Goal: Task Accomplishment & Management: Complete application form

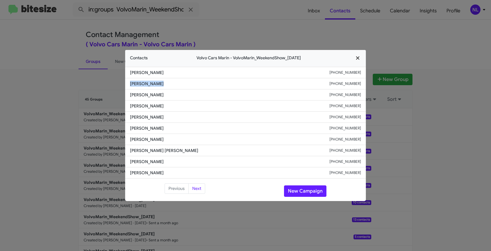
click at [355, 59] on icon "button" at bounding box center [357, 57] width 7 height 5
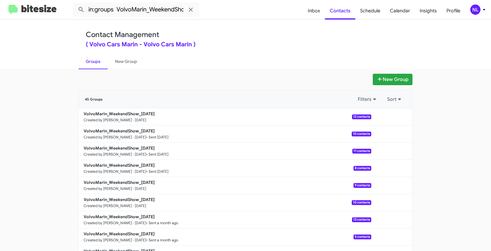
click at [478, 9] on div "NL" at bounding box center [475, 10] width 10 height 10
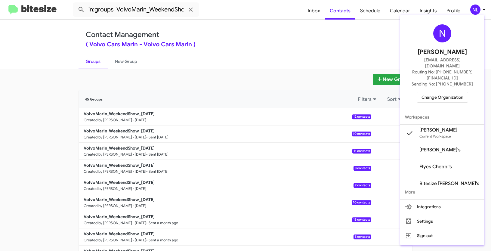
click at [445, 92] on span "Change Organization" at bounding box center [442, 97] width 42 height 10
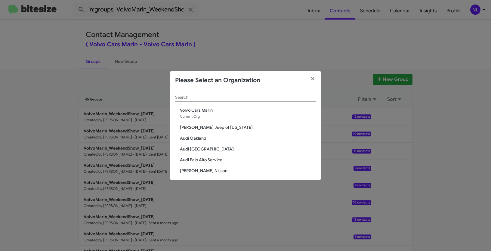
click at [274, 96] on input "Search" at bounding box center [245, 97] width 141 height 5
paste input "SERVICE: Mercedes Marin"
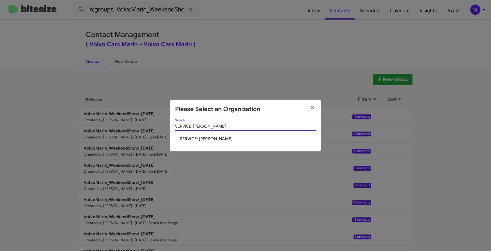
type input "SERVICE: Mercedes Marin"
click at [195, 140] on span "SERVICE: Mercedes Marin" at bounding box center [248, 139] width 136 height 6
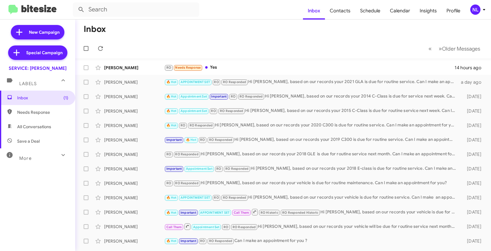
click at [477, 11] on div "NL" at bounding box center [475, 10] width 10 height 10
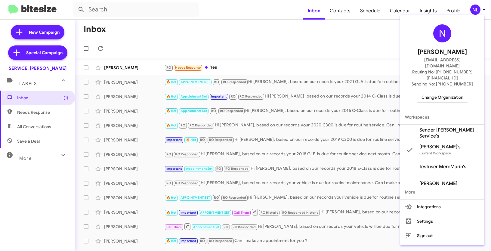
click at [431, 127] on span "Sender [PERSON_NAME] Service's" at bounding box center [449, 133] width 60 height 12
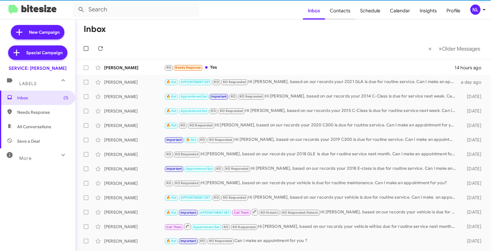
click at [344, 9] on span "Contacts" at bounding box center [340, 10] width 30 height 17
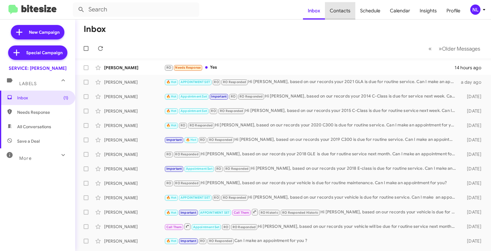
type input "in:groups"
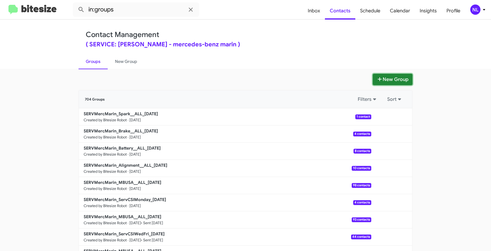
click at [387, 78] on button "New Group" at bounding box center [392, 79] width 40 height 11
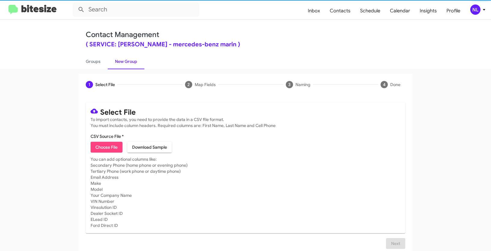
click at [109, 148] on span "Choose File" at bounding box center [106, 147] width 22 height 11
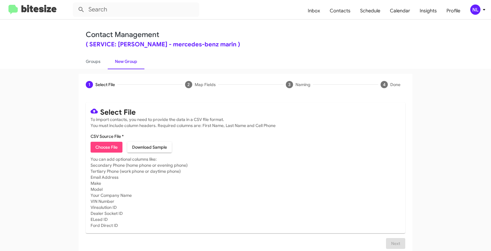
type input "SERVMercMarin_Tire__ALL_08-25-25"
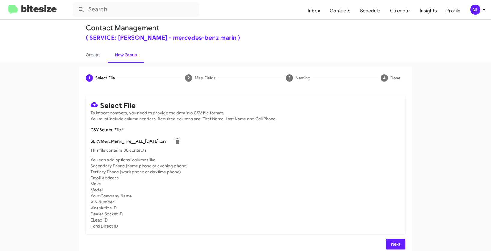
scroll to position [12, 0]
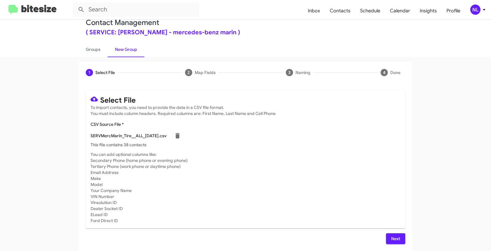
click at [399, 240] on button "Next" at bounding box center [395, 238] width 19 height 11
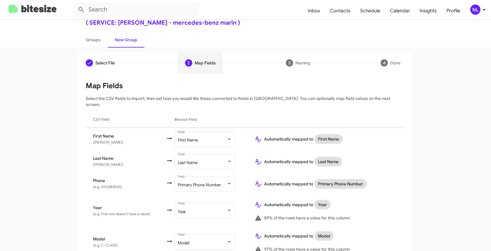
scroll to position [0, 0]
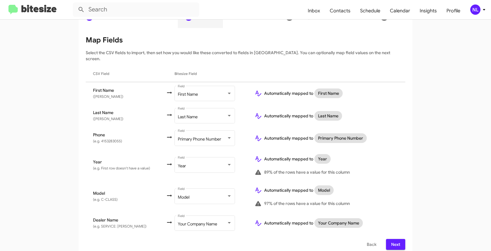
click at [393, 242] on span "Next" at bounding box center [395, 244] width 10 height 11
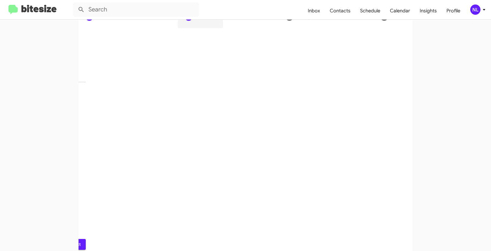
scroll to position [15, 0]
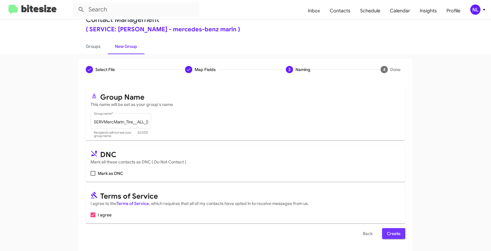
click at [396, 233] on span "Create" at bounding box center [394, 233] width 14 height 11
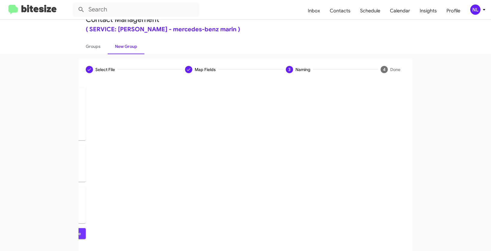
scroll to position [0, 0]
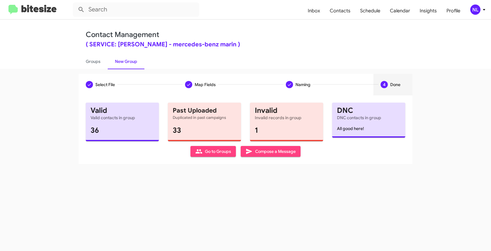
click at [206, 152] on span "Go to Groups" at bounding box center [213, 151] width 36 height 11
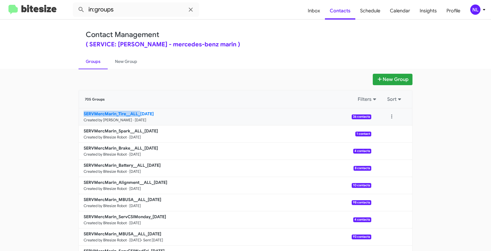
drag, startPoint x: 74, startPoint y: 112, endPoint x: 137, endPoint y: 111, distance: 63.1
click at [137, 111] on app-groups "New Group 705 Groups Filters Sort SERVMercMarin_Tire__ALL_08-25-25 Created by N…" at bounding box center [245, 185] width 491 height 222
copy b "SERVMercMarin_Tire__ALL_"
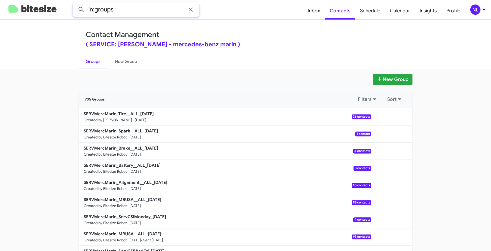
click at [144, 11] on input "in:groups" at bounding box center [136, 9] width 126 height 14
paste input "SERVMercMarin_Tire__ALL_"
type input "in:groups SERVMercMarin_Tire__ALL_"
click at [75, 4] on button at bounding box center [81, 10] width 12 height 12
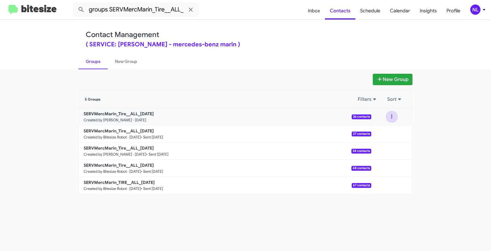
click at [391, 115] on button at bounding box center [391, 117] width 12 height 12
click at [385, 135] on button "View contacts" at bounding box center [373, 133] width 48 height 14
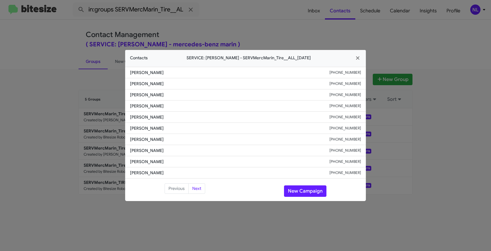
drag, startPoint x: 127, startPoint y: 114, endPoint x: 200, endPoint y: 119, distance: 72.9
click at [200, 119] on li "Kassandra Juarezduarte +14157267402" at bounding box center [245, 117] width 240 height 11
copy span "Kassandra Juarezduarte"
click at [304, 190] on button "New Campaign" at bounding box center [305, 190] width 42 height 11
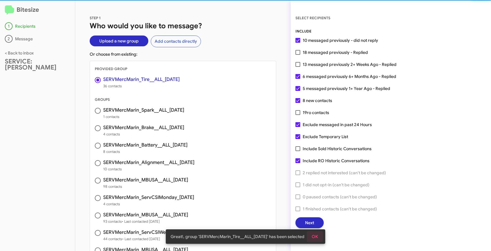
drag, startPoint x: 316, startPoint y: 231, endPoint x: 317, endPoint y: 227, distance: 3.7
click at [316, 231] on span "OK" at bounding box center [314, 236] width 6 height 11
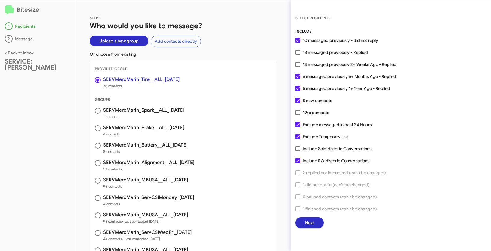
click at [299, 52] on span at bounding box center [297, 52] width 5 height 5
click at [298, 55] on input "18 messaged previously - Replied" at bounding box center [297, 55] width 0 height 0
checkbox input "true"
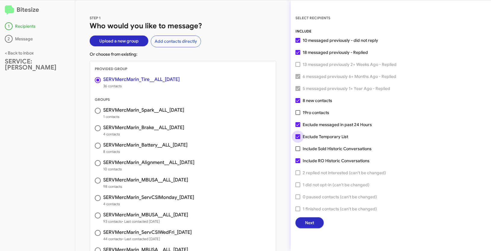
drag, startPoint x: 299, startPoint y: 136, endPoint x: 312, endPoint y: 138, distance: 13.4
click at [300, 136] on span at bounding box center [297, 136] width 5 height 5
click at [298, 139] on input "Exclude Temporary List" at bounding box center [297, 139] width 0 height 0
checkbox input "false"
click at [389, 184] on div "INCLUDE 10 messaged previously - did not reply 18 messaged previously - Replied…" at bounding box center [390, 128] width 191 height 200
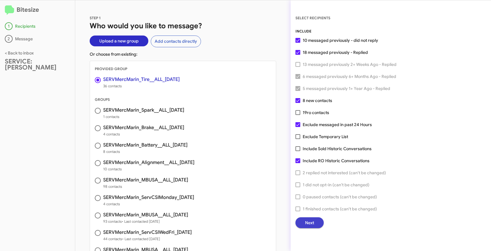
click at [308, 224] on span "Next" at bounding box center [309, 222] width 9 height 11
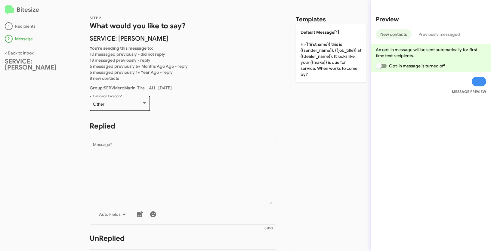
click at [129, 104] on div "Other" at bounding box center [117, 104] width 49 height 5
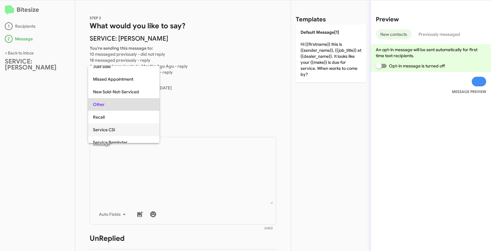
scroll to position [140, 0]
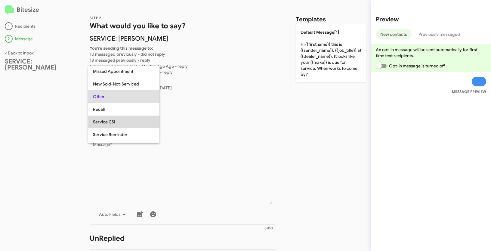
click at [127, 120] on span "Service CSI" at bounding box center [124, 121] width 62 height 13
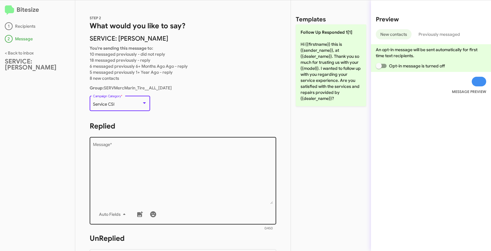
scroll to position [42, 0]
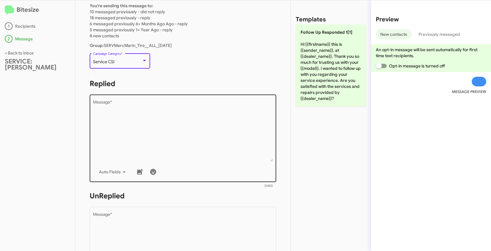
click at [165, 133] on textarea "Message *" at bounding box center [183, 130] width 180 height 61
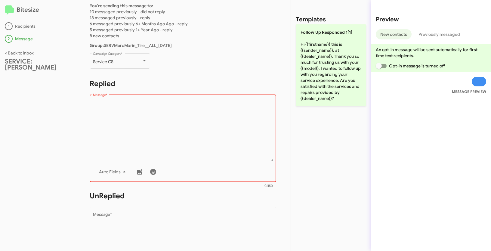
click at [148, 133] on textarea "Message *" at bounding box center [183, 130] width 180 height 61
paste textarea ""Hi {{firstname}} it's {{sender_name}}, at {{dealer_name}}. Our records show th…"
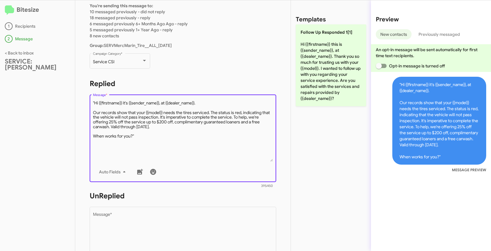
click at [94, 102] on textarea "Message *" at bounding box center [183, 130] width 180 height 61
click at [143, 141] on textarea "Message *" at bounding box center [183, 130] width 180 height 61
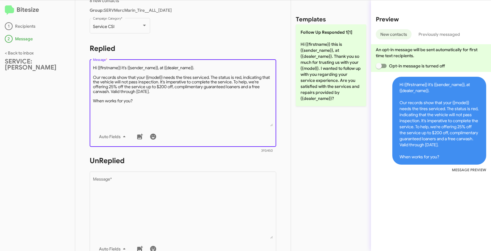
scroll to position [81, 0]
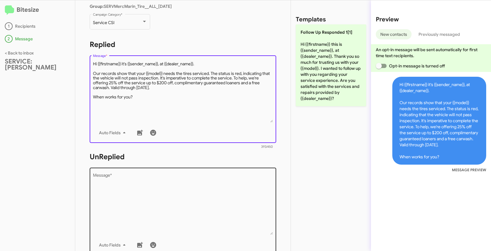
type textarea "Hi {{firstname}} it's {{sender_name}}, at {{dealer_name}}. Our records show tha…"
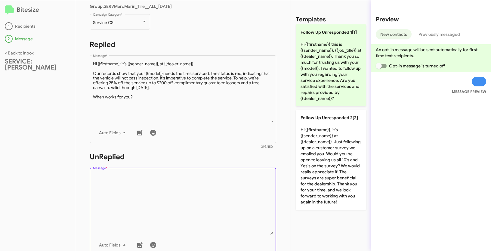
click at [143, 192] on textarea "Message *" at bounding box center [183, 203] width 180 height 61
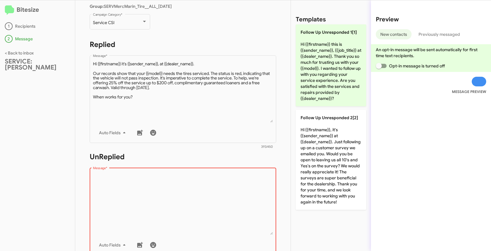
click at [148, 191] on textarea "Message *" at bounding box center [183, 203] width 180 height 61
paste textarea ""Hi {{firstname}} it's {{sender_name}}, {{job_title}} at {{dealer_name}}. Our r…"
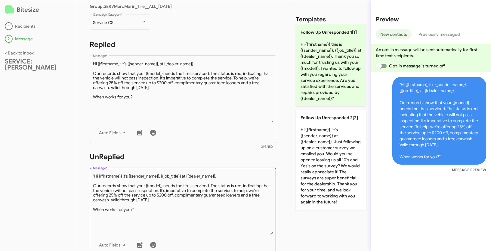
click at [95, 176] on textarea "Message *" at bounding box center [183, 203] width 180 height 61
click at [144, 213] on textarea "Message *" at bounding box center [183, 203] width 180 height 61
click at [142, 208] on textarea "Message *" at bounding box center [183, 203] width 180 height 61
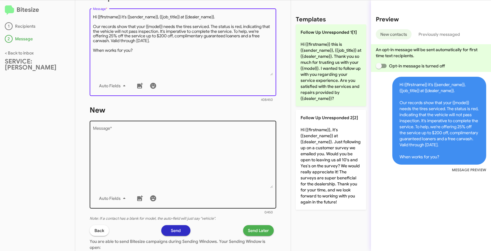
type textarea "Hi {{firstname}} it's {{sender_name}}, {{job_title}} at {{dealer_name}}. Our re…"
click at [143, 139] on textarea "Message *" at bounding box center [183, 157] width 180 height 61
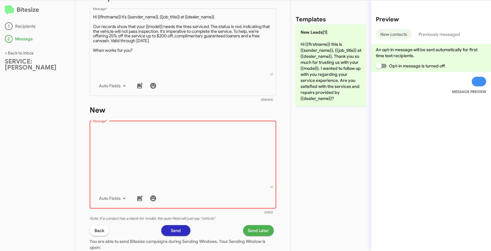
click at [168, 176] on textarea "Message *" at bounding box center [183, 157] width 180 height 61
paste textarea ""Hi {{firstname}} it's {{sender_name}}, {{job_title}} at {{dealer_name}}. Our r…"
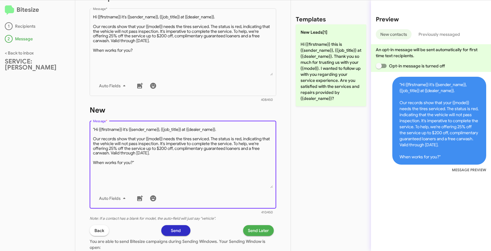
click at [95, 128] on textarea "Message *" at bounding box center [183, 157] width 180 height 61
click at [157, 161] on textarea "Message *" at bounding box center [183, 157] width 180 height 61
type textarea "Hi {{firstname}} it's {{sender_name}}, {{job_title}} at {{dealer_name}}. Our re…"
click at [252, 230] on span "Send Later" at bounding box center [258, 230] width 21 height 11
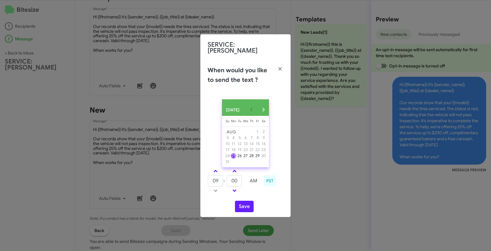
drag, startPoint x: 215, startPoint y: 171, endPoint x: 224, endPoint y: 176, distance: 10.4
click at [215, 171] on span at bounding box center [215, 172] width 4 height 4
type input "10"
drag, startPoint x: 238, startPoint y: 181, endPoint x: 219, endPoint y: 176, distance: 19.8
click at [219, 176] on tr "10 : 00 AM" at bounding box center [234, 181] width 54 height 12
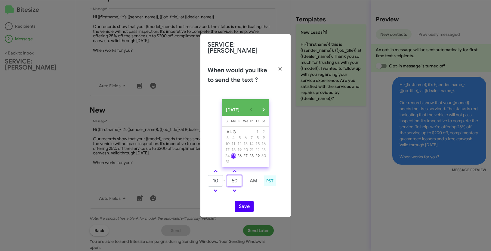
type input "50"
click at [240, 205] on button "Save" at bounding box center [244, 205] width 19 height 11
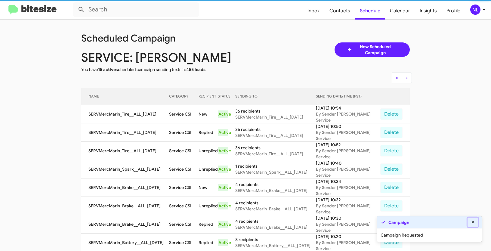
click at [475, 221] on icon at bounding box center [472, 222] width 5 height 4
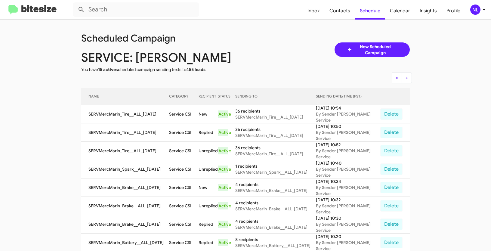
click at [476, 9] on div "NL" at bounding box center [475, 10] width 10 height 10
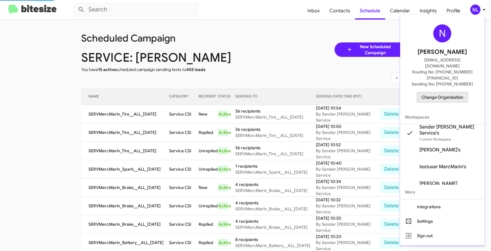
click at [443, 92] on span "Change Organization" at bounding box center [442, 97] width 42 height 10
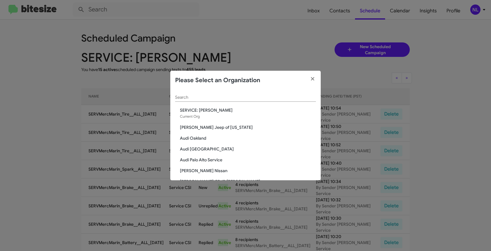
click at [216, 98] on input "Search" at bounding box center [245, 97] width 141 height 5
paste input "SERVICE: Mazda Rockville"
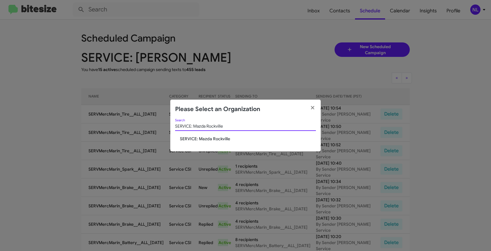
type input "SERVICE: Mazda Rockville"
click at [202, 137] on span "SERVICE: Mazda Rockville" at bounding box center [248, 139] width 136 height 6
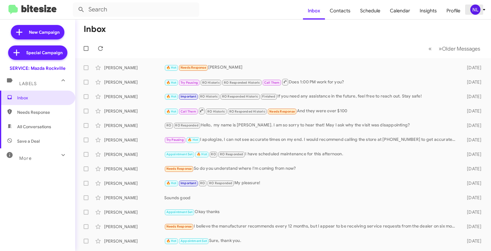
click at [482, 8] on icon at bounding box center [483, 9] width 7 height 7
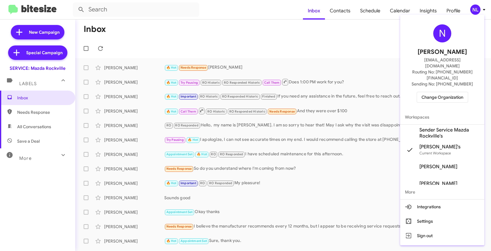
click at [436, 127] on span "Sender Service Mazda Rockville's" at bounding box center [449, 133] width 60 height 12
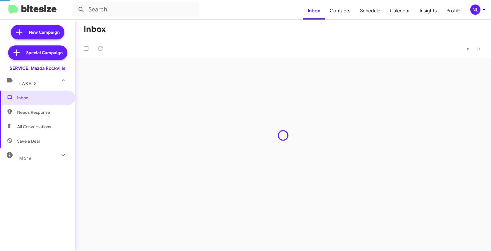
click at [341, 12] on span "Contacts" at bounding box center [340, 10] width 30 height 17
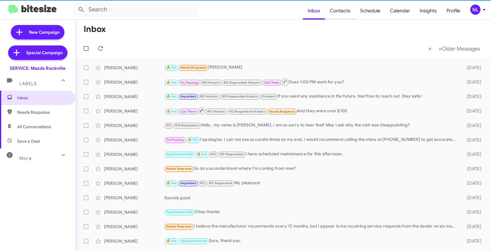
click at [337, 10] on span "Contacts" at bounding box center [340, 10] width 30 height 17
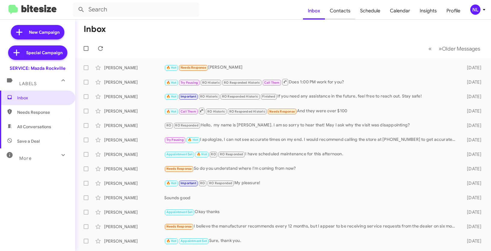
type input "in:groups"
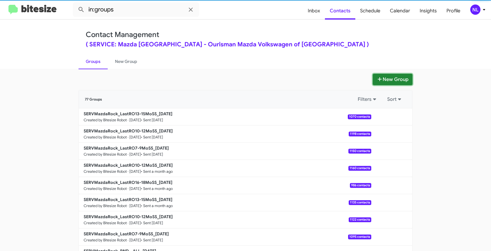
click at [392, 78] on button "New Group" at bounding box center [392, 79] width 40 height 11
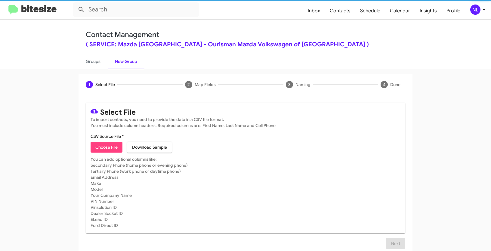
click at [103, 149] on span "Choose File" at bounding box center [106, 147] width 22 height 11
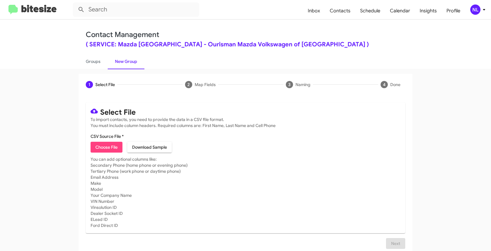
type input "SERVMazdaRock_SoldNotServiced__ALL_08-25-25"
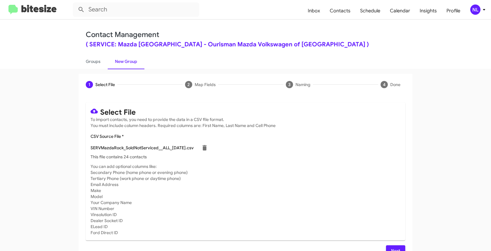
scroll to position [12, 0]
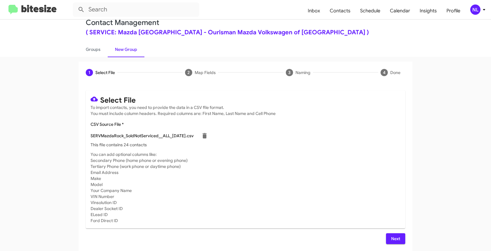
click at [393, 237] on span "Next" at bounding box center [395, 238] width 10 height 11
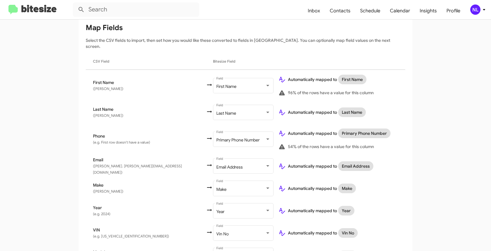
scroll to position [157, 0]
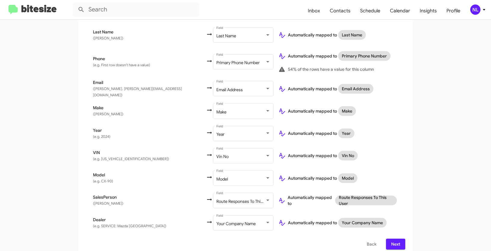
click at [391, 238] on span "Next" at bounding box center [395, 243] width 10 height 11
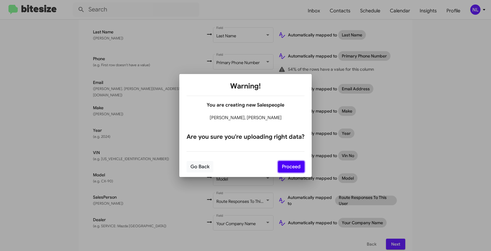
click at [287, 169] on button "Proceed" at bounding box center [291, 166] width 26 height 11
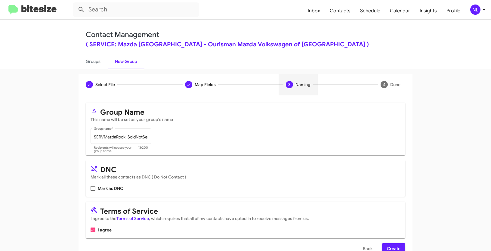
scroll to position [15, 0]
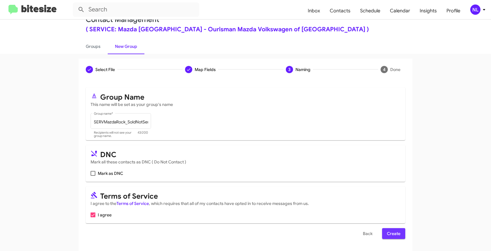
click at [392, 231] on span "Create" at bounding box center [394, 233] width 14 height 11
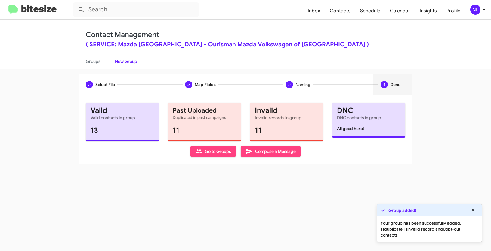
click at [201, 153] on icon at bounding box center [198, 151] width 7 height 4
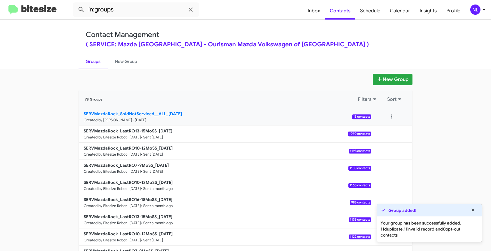
drag, startPoint x: 69, startPoint y: 110, endPoint x: 166, endPoint y: 111, distance: 96.8
click at [166, 111] on app-groups "New Group 78 Groups Filters Sort SERVMazdaRock_SoldNotServiced__ALL_08-25-25 Cr…" at bounding box center [245, 185] width 491 height 222
copy div "Filters Sort SERVMazdaRock_SoldNotServiced__ALL_"
click at [130, 8] on input "in:groups" at bounding box center [136, 9] width 126 height 14
paste input "SERVMazdaRock_SoldNotServiced__ALL_"
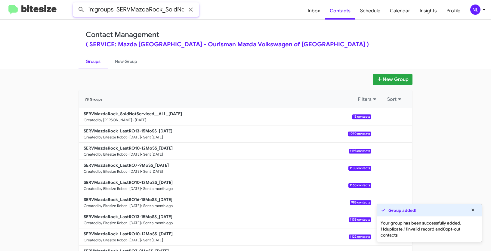
scroll to position [0, 45]
type input "in:groups SERVMazdaRock_SoldNotServiced__ALL_"
click at [75, 4] on button at bounding box center [81, 10] width 12 height 12
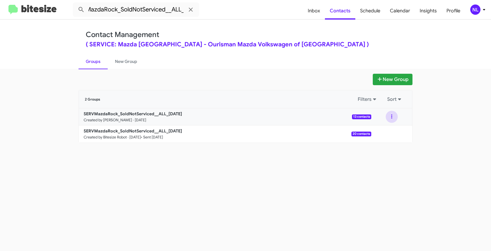
click at [393, 118] on button at bounding box center [391, 117] width 12 height 12
click at [383, 135] on button "View contacts" at bounding box center [373, 133] width 48 height 14
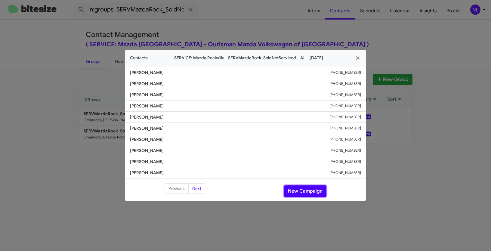
click at [301, 189] on button "New Campaign" at bounding box center [305, 190] width 42 height 11
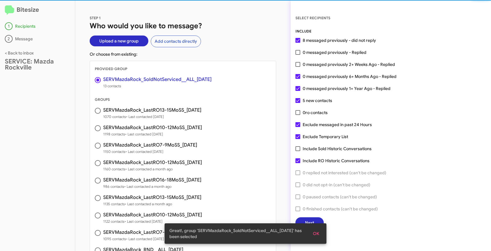
click at [318, 233] on span "OK" at bounding box center [316, 233] width 6 height 11
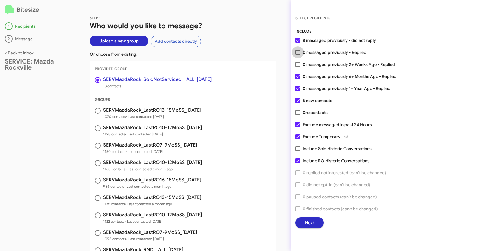
click at [298, 52] on span at bounding box center [297, 52] width 5 height 5
click at [298, 55] on input "0 messaged previously - Replied" at bounding box center [297, 55] width 0 height 0
checkbox input "true"
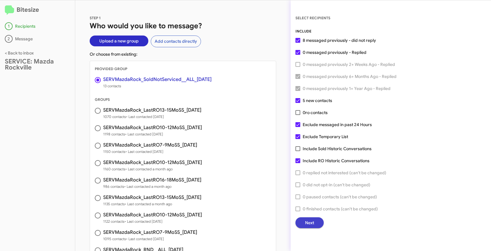
click at [314, 222] on button "Next" at bounding box center [309, 222] width 28 height 11
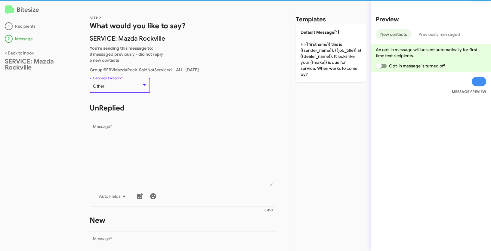
click at [124, 87] on div "Other" at bounding box center [117, 86] width 49 height 5
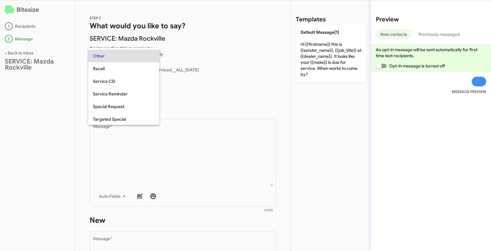
scroll to position [164, 0]
click at [112, 105] on span "Special Request" at bounding box center [124, 104] width 62 height 13
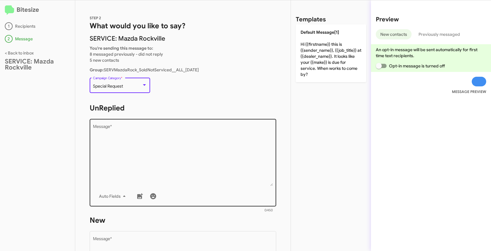
click at [136, 144] on textarea "Message *" at bounding box center [183, 154] width 180 height 61
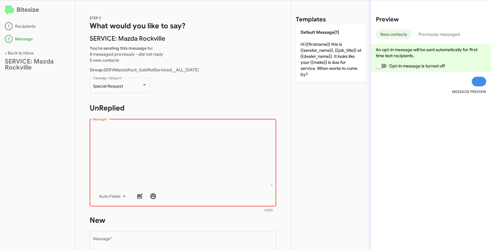
click at [146, 142] on textarea "Message *" at bounding box center [183, 154] width 180 height 61
paste textarea ""Hi {{firstname}}, this is {{sender_name}}, {{job_title}} at {{dealer_name}}. C…"
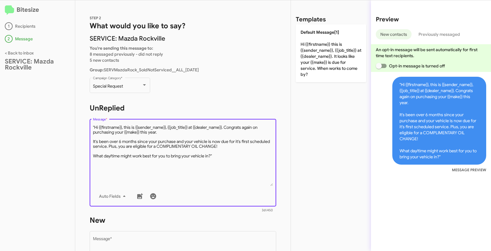
click at [94, 125] on textarea "Message *" at bounding box center [183, 154] width 180 height 61
click at [225, 156] on textarea "Message *" at bounding box center [183, 154] width 180 height 61
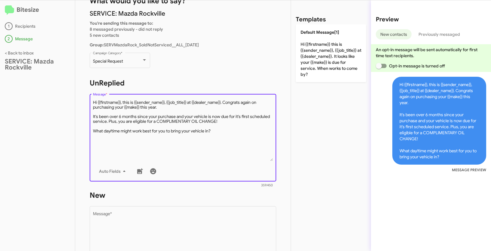
scroll to position [87, 0]
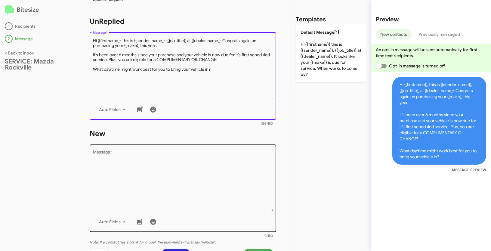
type textarea "Hi {{firstname}}, this is {{sender_name}}, {{job_title}} at {{dealer_name}}. Co…"
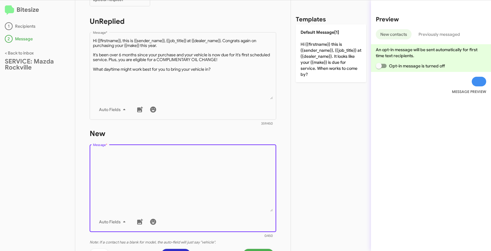
click at [207, 192] on textarea "Message *" at bounding box center [183, 180] width 180 height 61
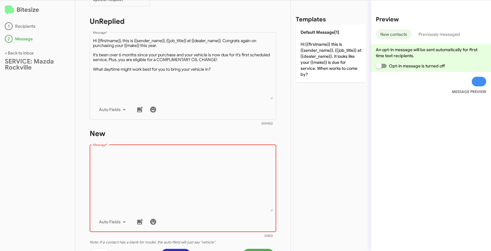
click at [160, 168] on textarea "Message *" at bounding box center [183, 180] width 180 height 61
paste textarea ""Hi {{firstname}}, this is {{sender_name}}, {{job_title}} at {{dealer_name}}. C…"
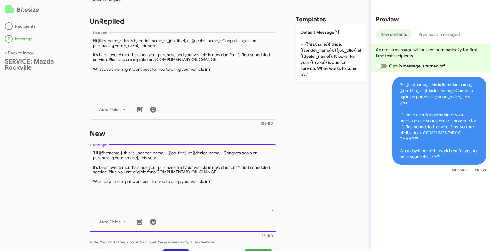
click at [95, 152] on textarea "Message *" at bounding box center [183, 180] width 180 height 61
click at [224, 181] on textarea "Message *" at bounding box center [183, 180] width 180 height 61
type textarea "Hi {{firstname}}, this is {{sender_name}}, {{job_title}} at {{dealer_name}}. Co…"
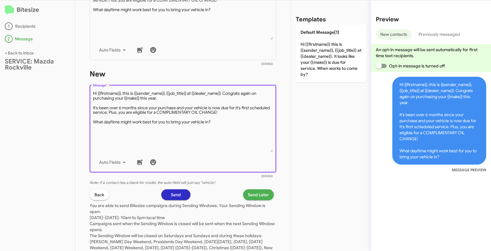
scroll to position [169, 0]
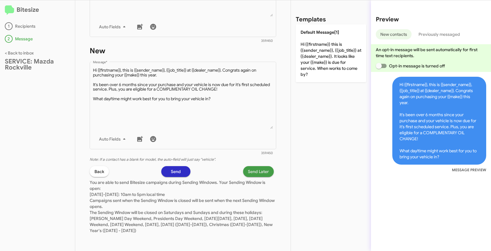
click at [262, 170] on span "Send Later" at bounding box center [258, 171] width 21 height 11
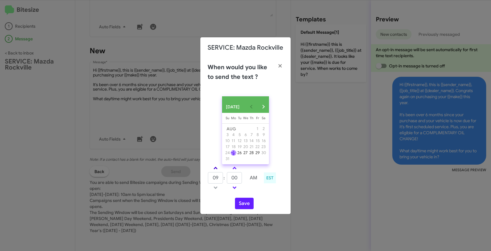
click at [215, 170] on span at bounding box center [215, 169] width 4 height 4
type input "11"
click at [246, 207] on button "Save" at bounding box center [244, 202] width 19 height 11
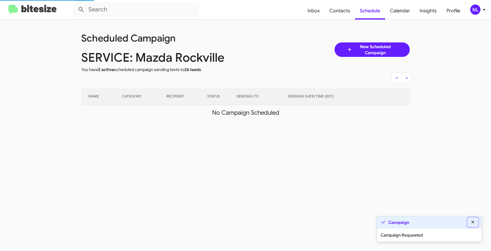
click at [473, 224] on icon at bounding box center [472, 222] width 5 height 4
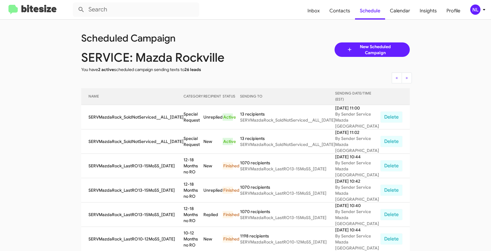
click at [473, 11] on div "NL" at bounding box center [475, 10] width 10 height 10
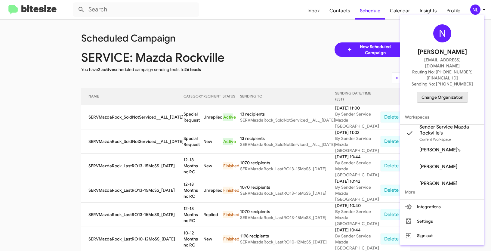
click at [454, 92] on span "Change Organization" at bounding box center [442, 97] width 42 height 10
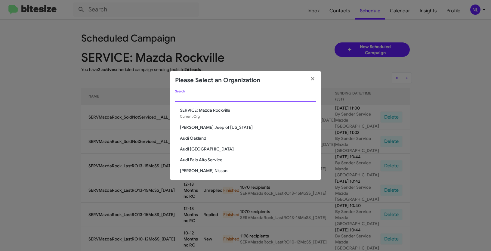
click at [196, 97] on input "Search" at bounding box center [245, 97] width 141 height 5
paste input "v"
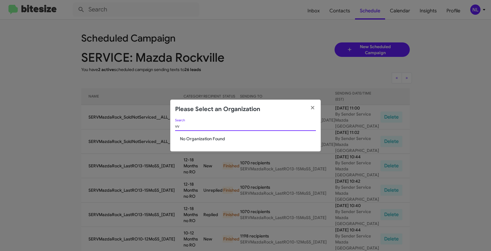
type input "v"
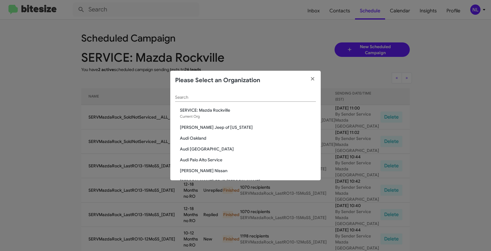
click at [214, 94] on div "Search" at bounding box center [245, 96] width 141 height 12
paste input "Franklin Sussex Auto Mall"
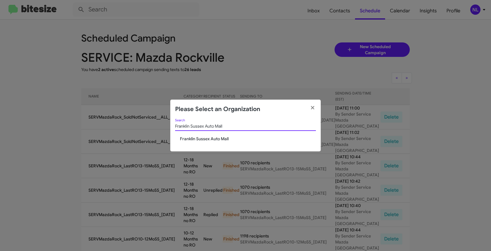
type input "Franklin Sussex Auto Mall"
click at [207, 137] on span "Franklin Sussex Auto Mall" at bounding box center [248, 139] width 136 height 6
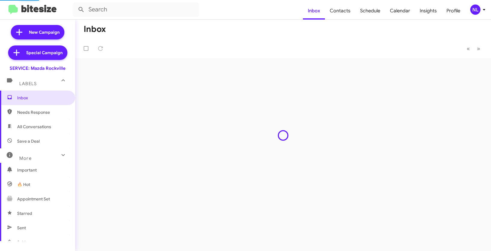
click at [475, 10] on div "NL" at bounding box center [475, 10] width 10 height 10
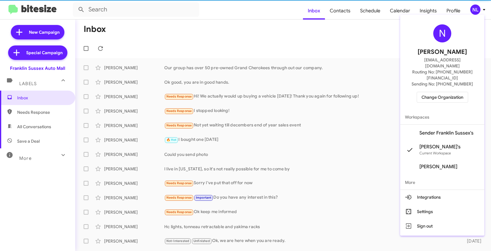
click at [438, 130] on span "Sender Franklin Sussex's" at bounding box center [446, 133] width 54 height 6
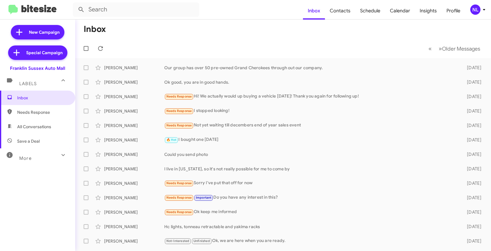
click at [473, 11] on div "NL" at bounding box center [475, 10] width 10 height 10
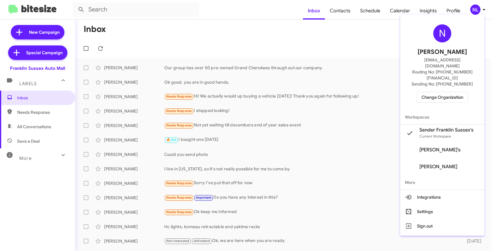
click at [362, 28] on div at bounding box center [245, 125] width 491 height 251
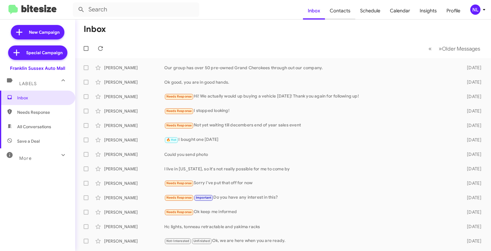
click at [346, 11] on span "Contacts" at bounding box center [340, 10] width 30 height 17
type input "in:groups"
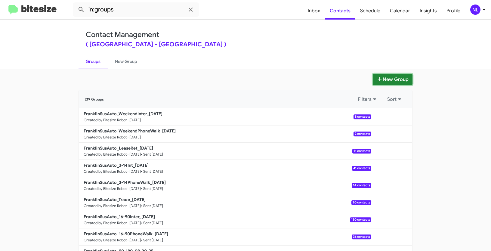
click at [384, 78] on button "New Group" at bounding box center [392, 79] width 40 height 11
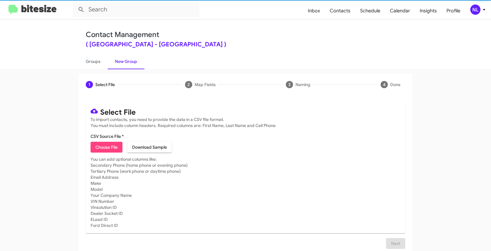
click at [111, 150] on span "Choose File" at bounding box center [106, 147] width 22 height 11
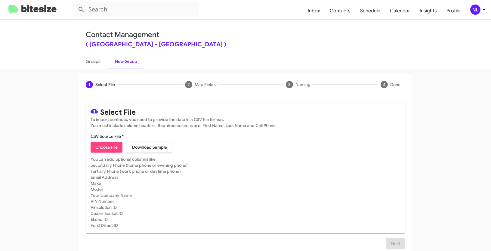
type input "FrankSusAuto - Bitesize - 16-90 Internet - DO NOT DELETE - Change Dates"
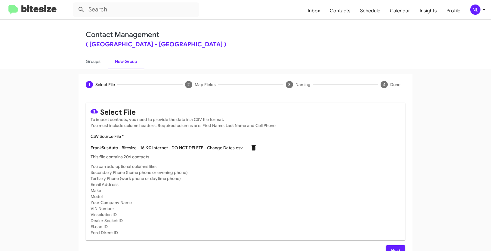
click at [251, 148] on icon at bounding box center [253, 147] width 4 height 5
checkbox input "false"
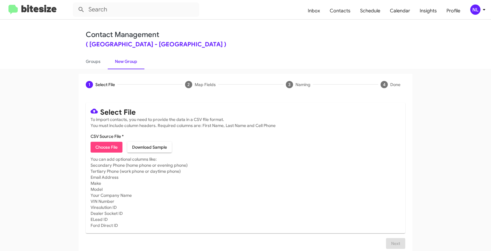
click at [109, 147] on span "Choose File" at bounding box center [106, 147] width 22 height 11
type input "FranklinSusAuto_LaborDay__ALL_[DATE]"
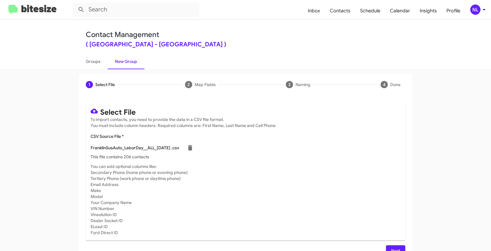
click at [390, 247] on span "Next" at bounding box center [395, 250] width 10 height 11
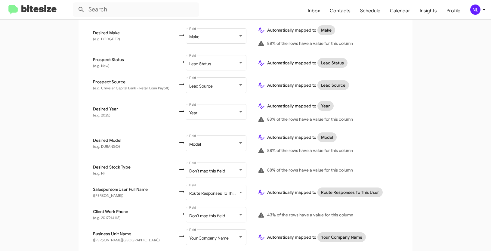
scroll to position [296, 0]
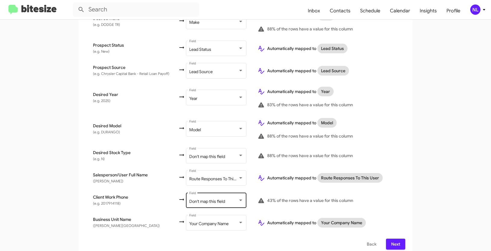
click at [197, 198] on span "Don't map this field" at bounding box center [207, 200] width 36 height 5
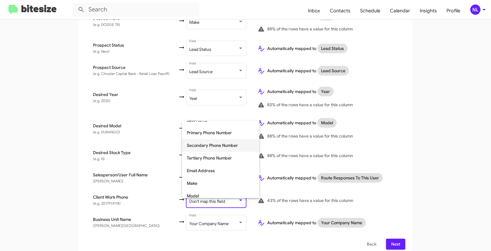
scroll to position [58, 0]
click at [204, 156] on span "Tertiary Phone Number" at bounding box center [221, 158] width 68 height 13
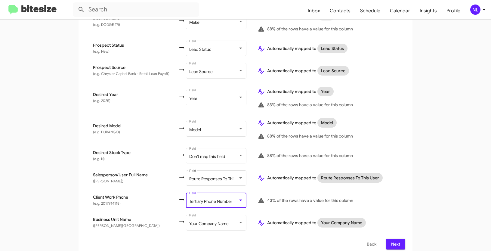
click at [394, 238] on span "Next" at bounding box center [395, 243] width 10 height 11
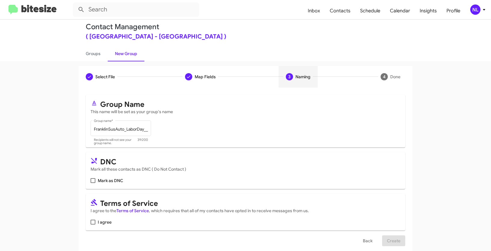
scroll to position [15, 0]
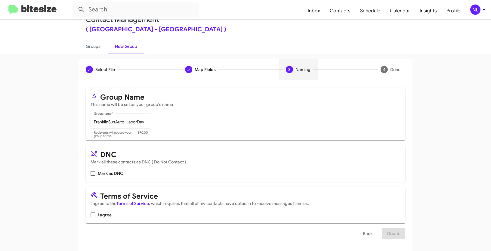
click at [93, 216] on span at bounding box center [92, 214] width 5 height 5
click at [93, 217] on input "I agree" at bounding box center [93, 217] width 0 height 0
checkbox input "true"
click at [388, 236] on span "Create" at bounding box center [394, 233] width 14 height 11
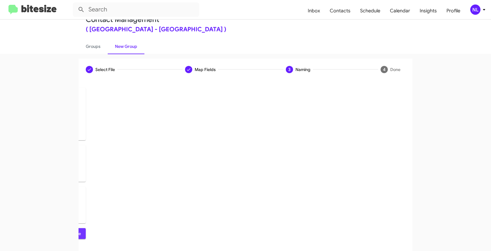
scroll to position [0, 0]
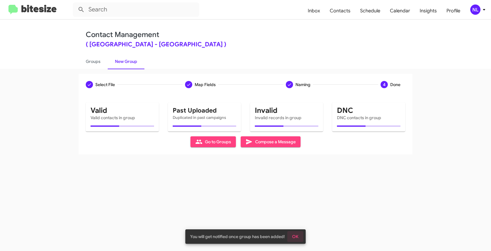
click at [295, 238] on span "OK" at bounding box center [295, 236] width 6 height 11
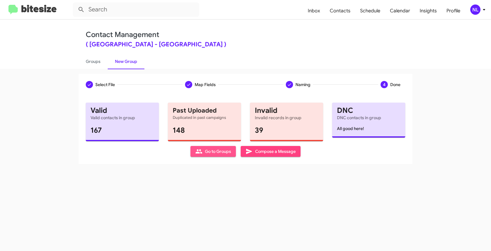
click at [209, 156] on span "Go to Groups" at bounding box center [213, 151] width 36 height 11
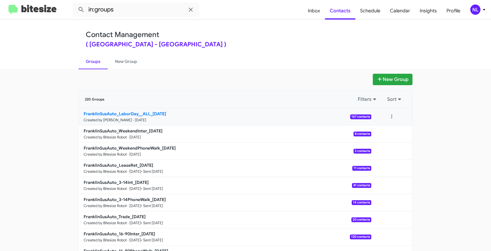
drag, startPoint x: 66, startPoint y: 112, endPoint x: 148, endPoint y: 112, distance: 81.8
click at [148, 112] on app-groups "New Group 220 Groups Filters Sort FranklinSusAuto_LaborDay__ALL_[DATE] Created …" at bounding box center [245, 185] width 491 height 222
copy div "Filters Sort FranklinSusAuto_LaborDay__ALL"
click at [137, 19] on mat-toolbar "in:groups Inbox Contacts Schedule Calendar Insights Profile NL" at bounding box center [245, 9] width 491 height 19
click at [133, 11] on input "in:groups" at bounding box center [136, 9] width 126 height 14
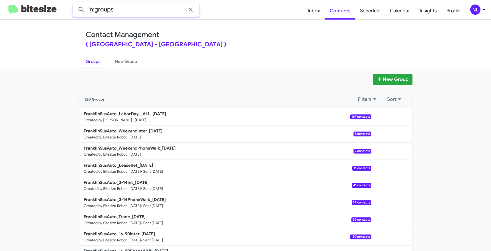
paste input "FranklinSusAuto_LaborDay__ALL"
type input "in:groups FranklinSusAuto_LaborDay__ALL"
click at [75, 4] on button at bounding box center [81, 10] width 12 height 12
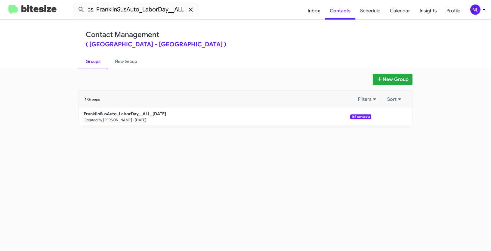
click at [191, 10] on icon at bounding box center [190, 10] width 4 height 4
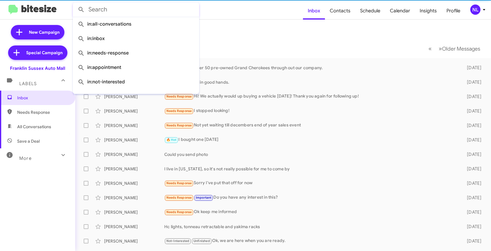
click at [275, 35] on mat-toolbar-row "Inbox" at bounding box center [282, 29] width 415 height 19
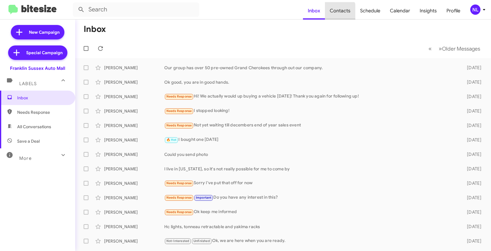
click at [336, 14] on span "Contacts" at bounding box center [340, 10] width 30 height 17
type input "in:groups"
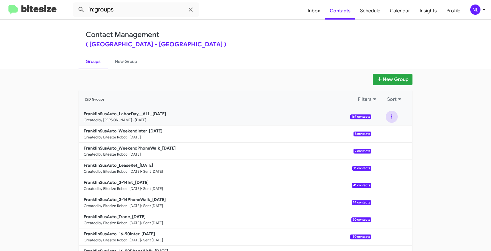
click at [387, 113] on button at bounding box center [391, 117] width 12 height 12
click at [378, 131] on button "View contacts" at bounding box center [373, 133] width 48 height 14
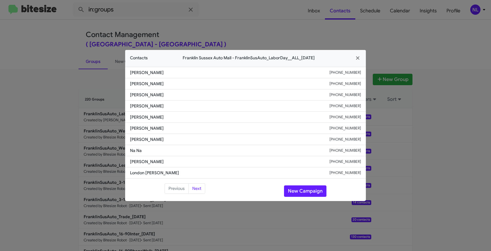
drag, startPoint x: 129, startPoint y: 93, endPoint x: 211, endPoint y: 100, distance: 82.0
click at [211, 100] on li "[PERSON_NAME] [PHONE_NUMBER]" at bounding box center [245, 94] width 240 height 11
copy span "[PERSON_NAME]"
click at [305, 189] on button "New Campaign" at bounding box center [305, 190] width 42 height 11
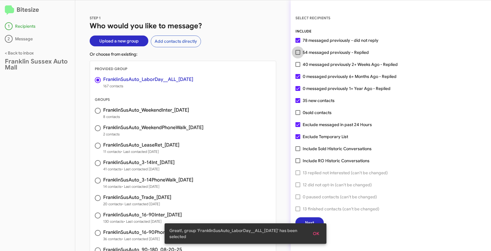
click at [297, 53] on span at bounding box center [297, 52] width 5 height 5
click at [297, 55] on input "54 messaged previously - Replied" at bounding box center [297, 55] width 0 height 0
checkbox input "true"
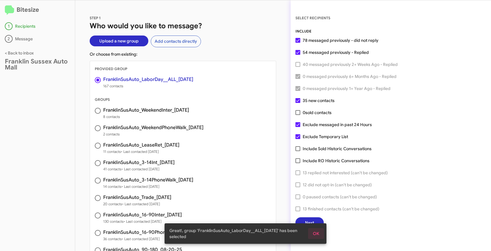
click at [319, 236] on button "OK" at bounding box center [316, 233] width 16 height 11
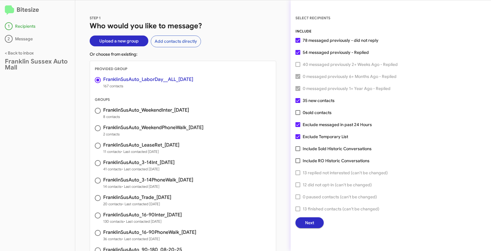
click at [311, 221] on span "Next" at bounding box center [309, 222] width 9 height 11
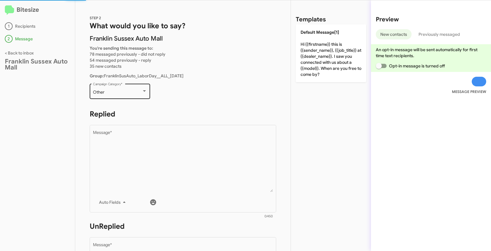
click at [136, 91] on div "Other" at bounding box center [117, 92] width 49 height 5
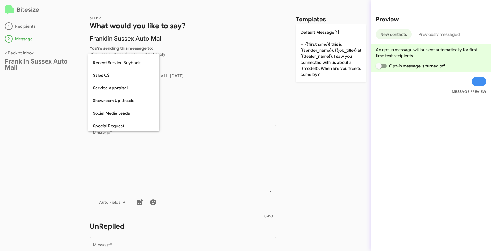
scroll to position [200, 0]
click at [114, 113] on span "Special Request" at bounding box center [124, 112] width 62 height 13
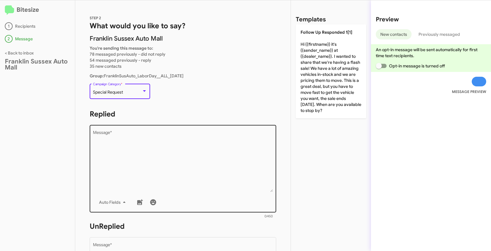
click at [161, 163] on textarea "Message *" at bounding box center [183, 160] width 180 height 61
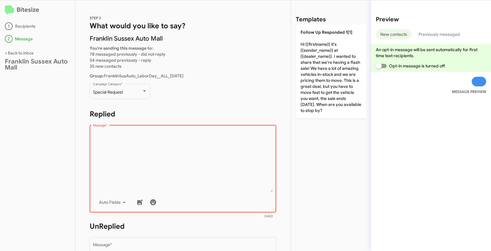
click at [152, 158] on textarea "Message *" at bounding box center [183, 160] width 180 height 61
paste textarea ""Hi {{firstname}} it's {{sender_name}} at {{dealer_name}}. Holiday savings are …"
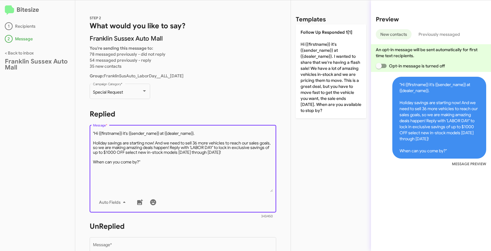
click at [94, 132] on textarea "Message *" at bounding box center [183, 160] width 180 height 61
click at [159, 160] on textarea "Message *" at bounding box center [183, 160] width 180 height 61
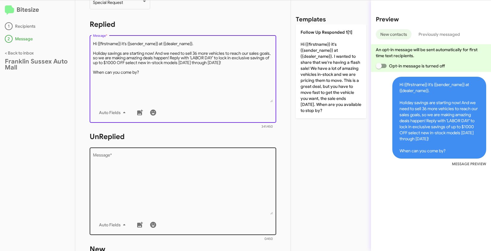
type textarea "Hi {{firstname}} it's {{sender_name}} at {{dealer_name}}. Holiday savings are s…"
click at [148, 193] on textarea "Message *" at bounding box center [183, 183] width 180 height 61
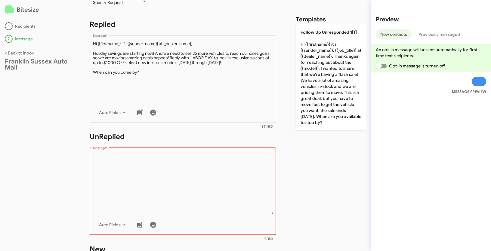
click at [141, 197] on textarea "Message *" at bounding box center [183, 183] width 180 height 61
paste textarea ""Hi {{firstname}} it's {{sender_name}}, {{job_title}} at {{dealer_name}}. Thank…"
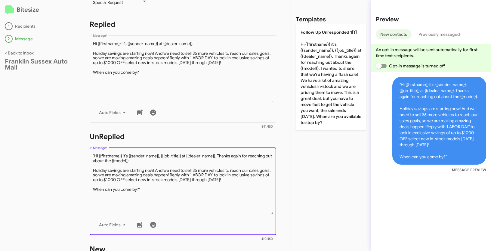
click at [94, 155] on textarea "Message *" at bounding box center [183, 183] width 180 height 61
click at [164, 191] on textarea "Message *" at bounding box center [183, 183] width 180 height 61
click at [158, 190] on textarea "Message *" at bounding box center [183, 183] width 180 height 61
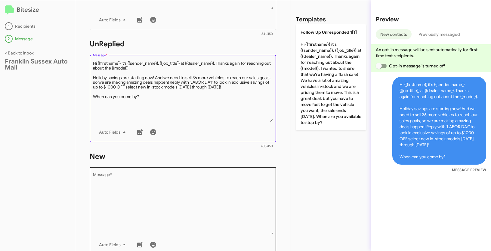
type textarea "Hi {{firstname}} it's {{sender_name}}, {{job_title}} at {{dealer_name}}. Thanks…"
click at [161, 198] on textarea "Message *" at bounding box center [183, 203] width 180 height 61
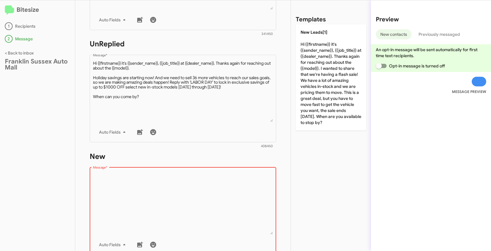
click at [142, 188] on textarea "Message *" at bounding box center [183, 203] width 180 height 61
paste textarea ""Hi {{firstname}} it's {{sender_name}}, {{job_title}} at {{dealer_name}}. Thank…"
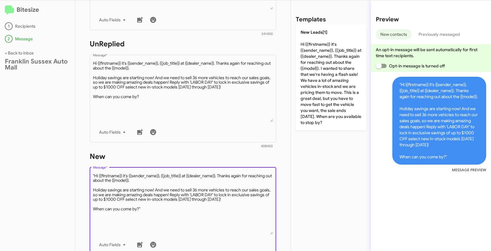
click at [95, 175] on textarea "Message *" at bounding box center [183, 203] width 180 height 61
click at [166, 210] on textarea "Message *" at bounding box center [183, 203] width 180 height 61
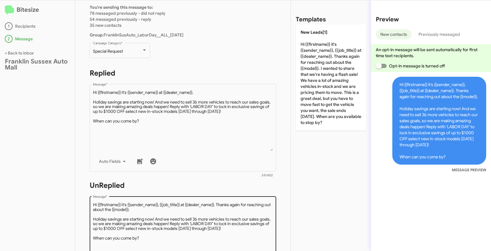
scroll to position [17, 0]
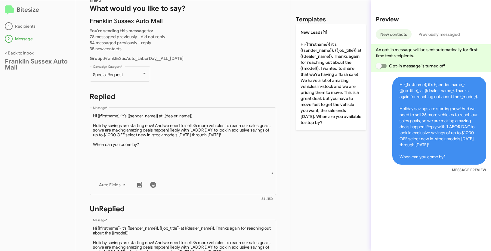
type textarea "Hi {{firstname}} it's {{sender_name}}, {{job_title}} at {{dealer_name}}. Thanks…"
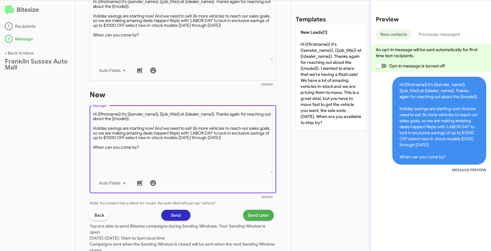
scroll to position [287, 0]
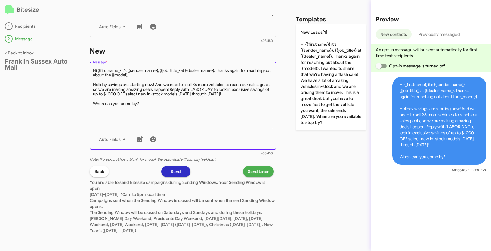
click at [250, 173] on span "Send Later" at bounding box center [258, 171] width 21 height 11
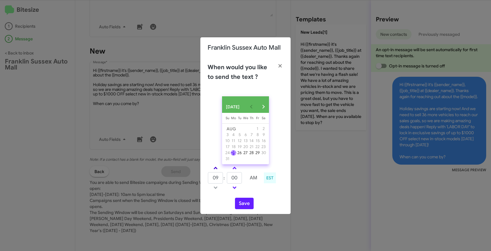
click at [218, 169] on link at bounding box center [215, 167] width 11 height 7
type input "10"
drag, startPoint x: 239, startPoint y: 182, endPoint x: 215, endPoint y: 177, distance: 24.7
click at [215, 177] on tr "10 : 00 AM" at bounding box center [234, 178] width 54 height 12
type input "45"
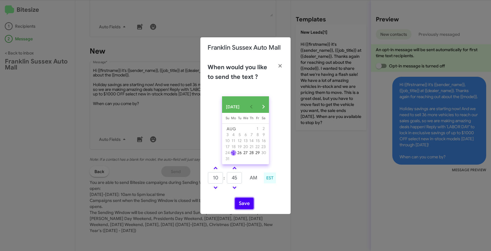
click at [247, 209] on button "Save" at bounding box center [244, 202] width 19 height 11
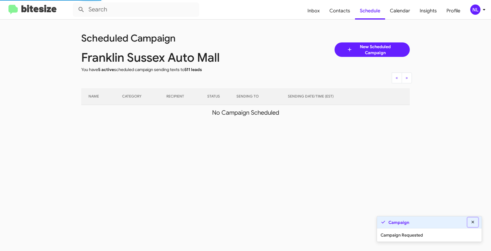
click at [475, 223] on icon at bounding box center [472, 222] width 5 height 4
